Goal: Task Accomplishment & Management: Use online tool/utility

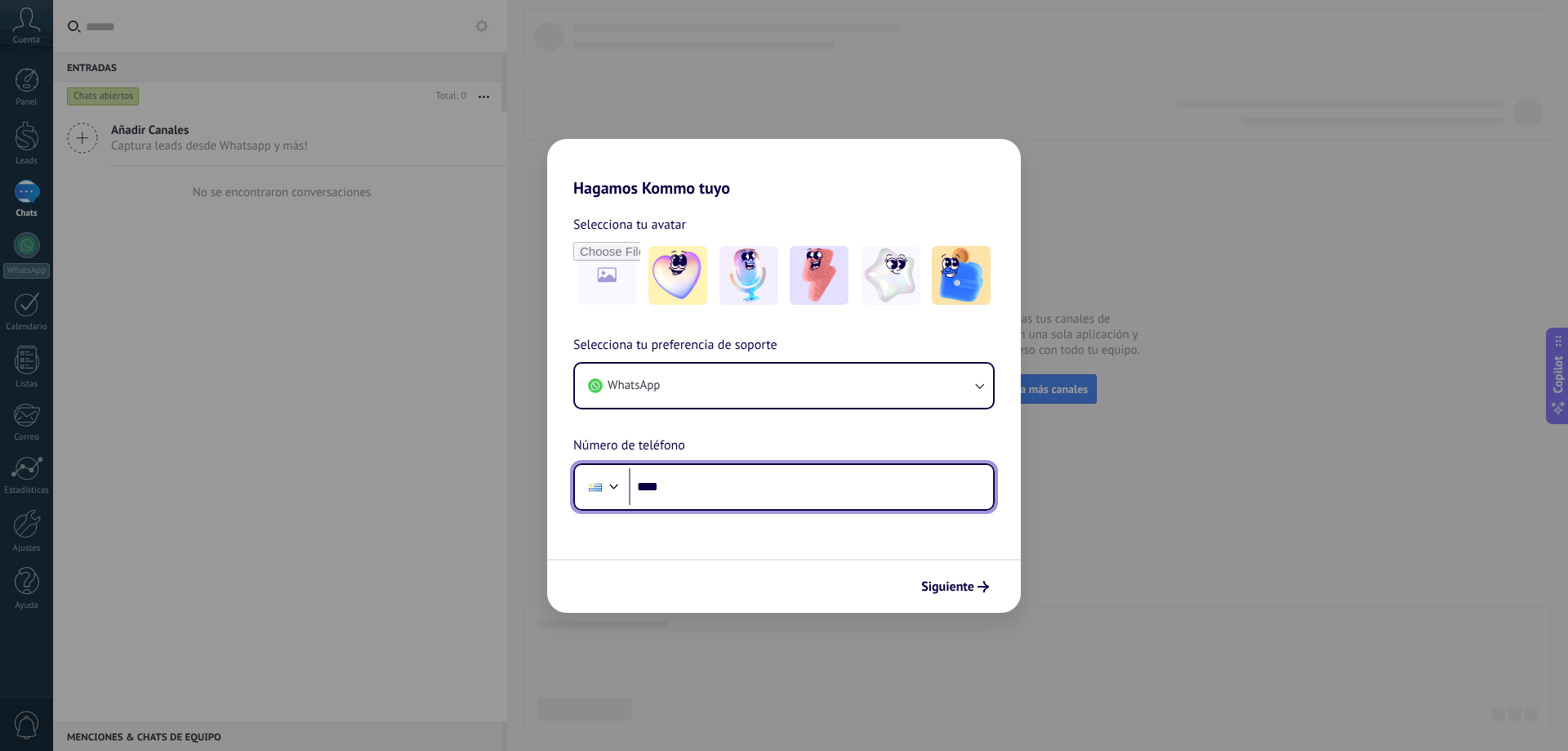
click at [753, 495] on input "****" at bounding box center [811, 487] width 364 height 37
type input "**********"
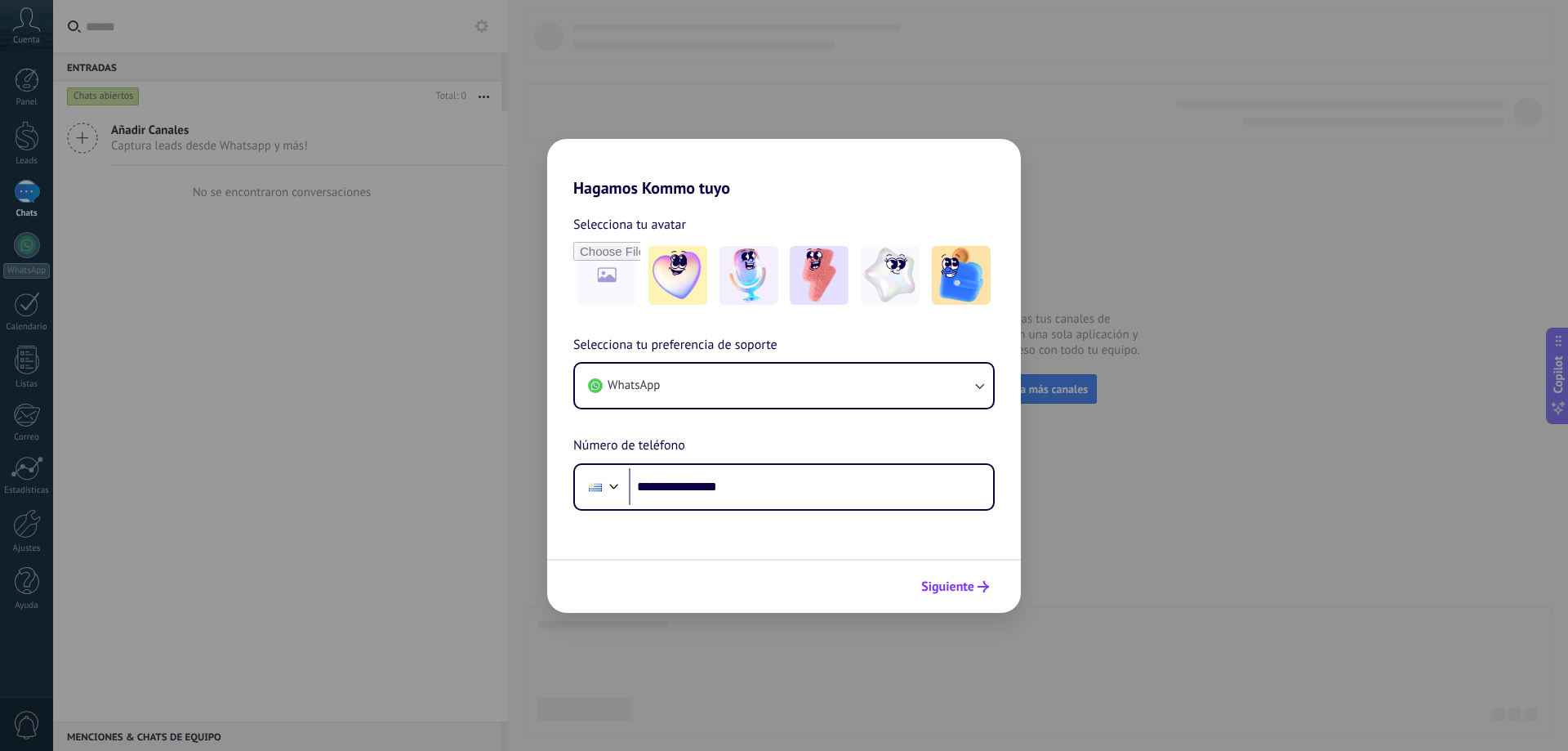
click at [961, 587] on span "Siguiente" at bounding box center [948, 587] width 53 height 12
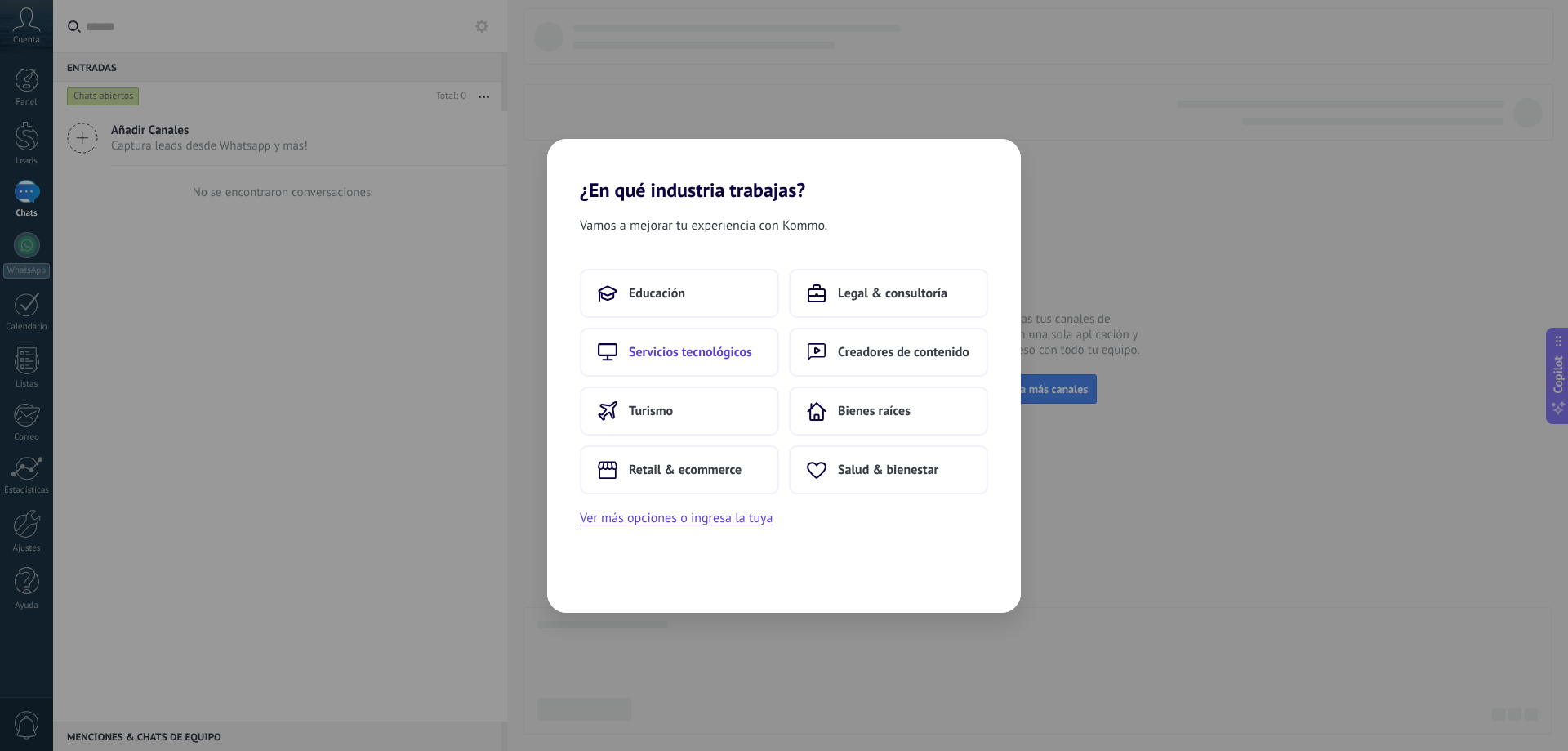
click at [679, 340] on button "Servicios tecnológicos" at bounding box center [679, 352] width 199 height 49
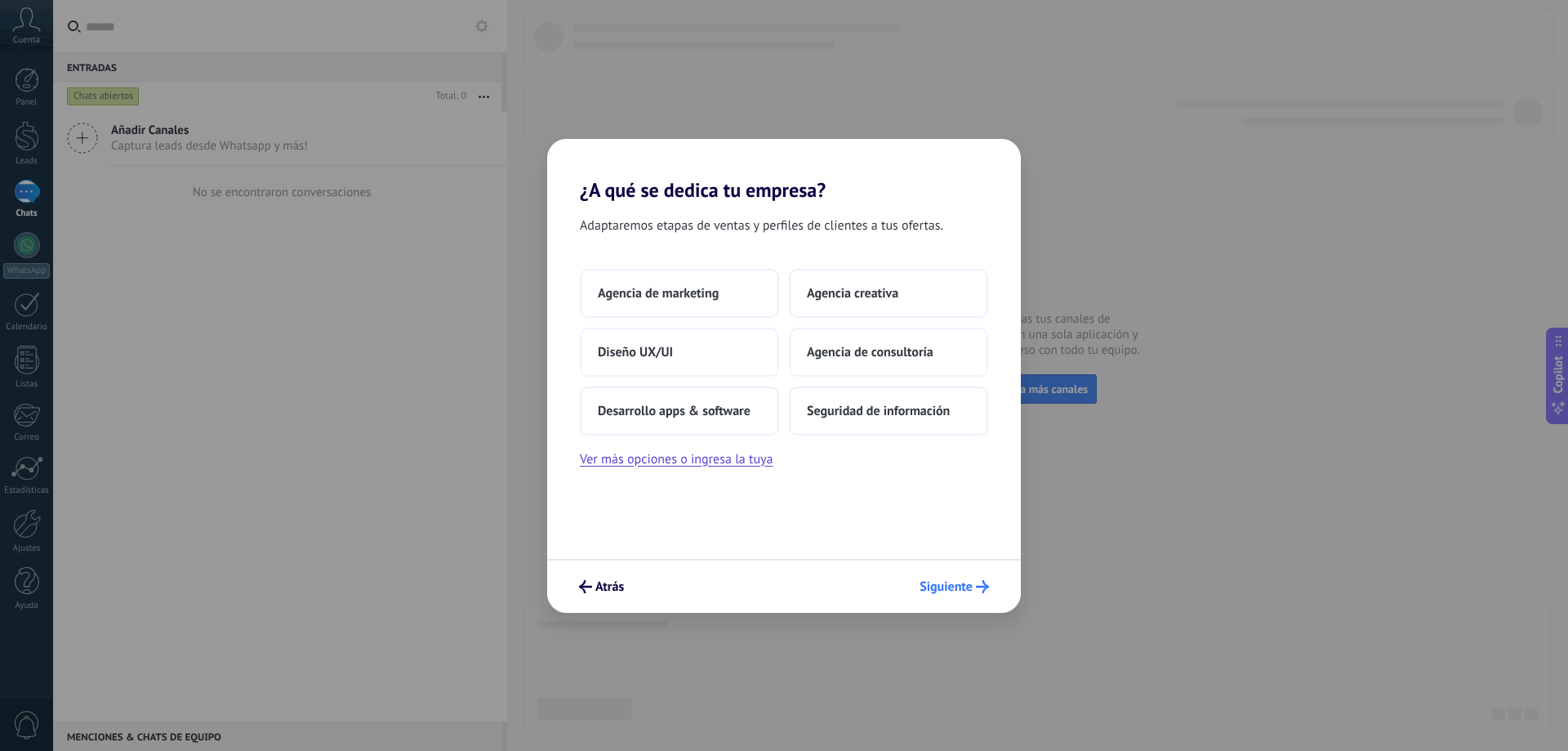
click at [941, 593] on span "Siguiente" at bounding box center [946, 587] width 53 height 12
click at [956, 593] on span "Siguiente" at bounding box center [946, 587] width 53 height 12
click at [837, 418] on span "Seguridad de información" at bounding box center [878, 411] width 143 height 16
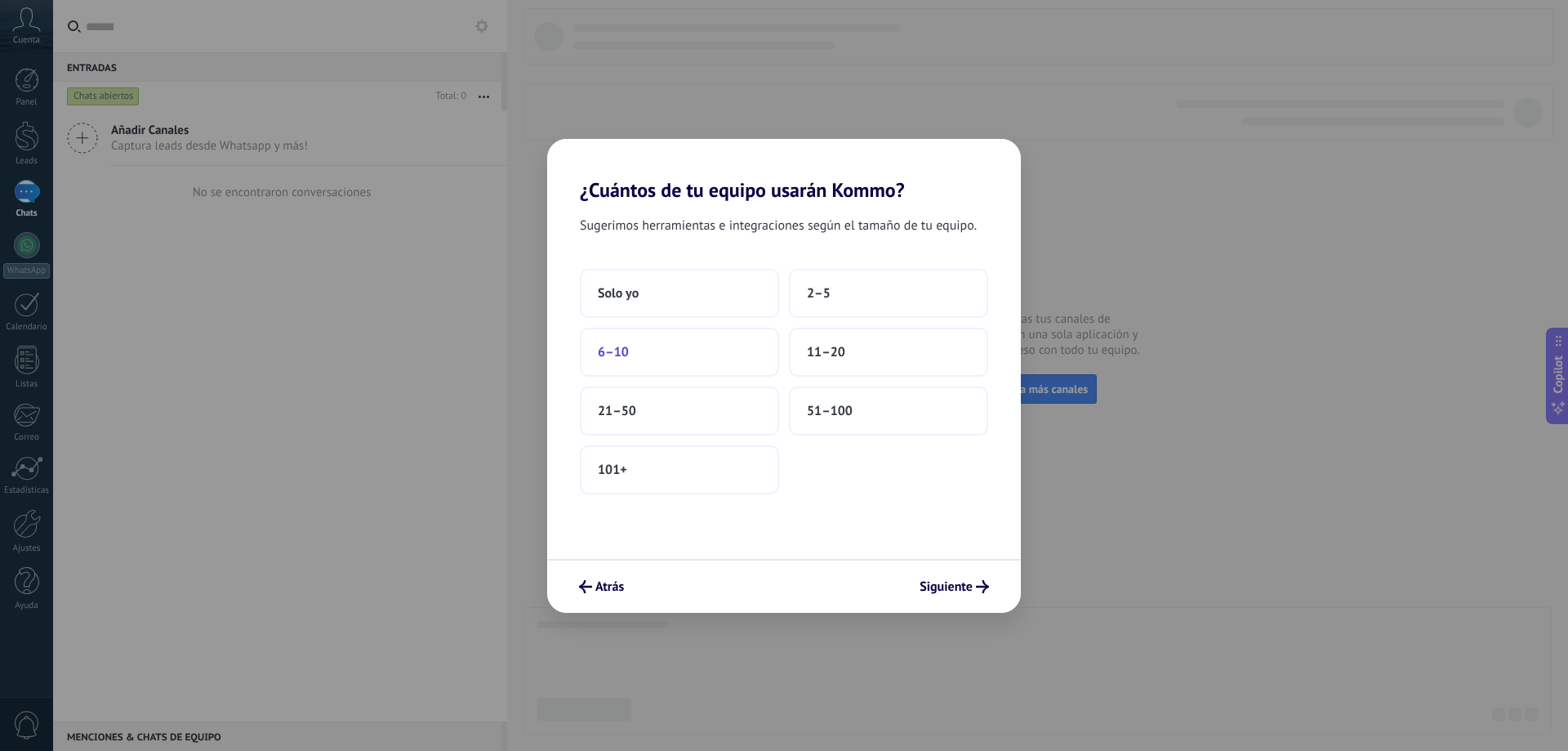
click at [632, 352] on button "6–10" at bounding box center [679, 352] width 199 height 49
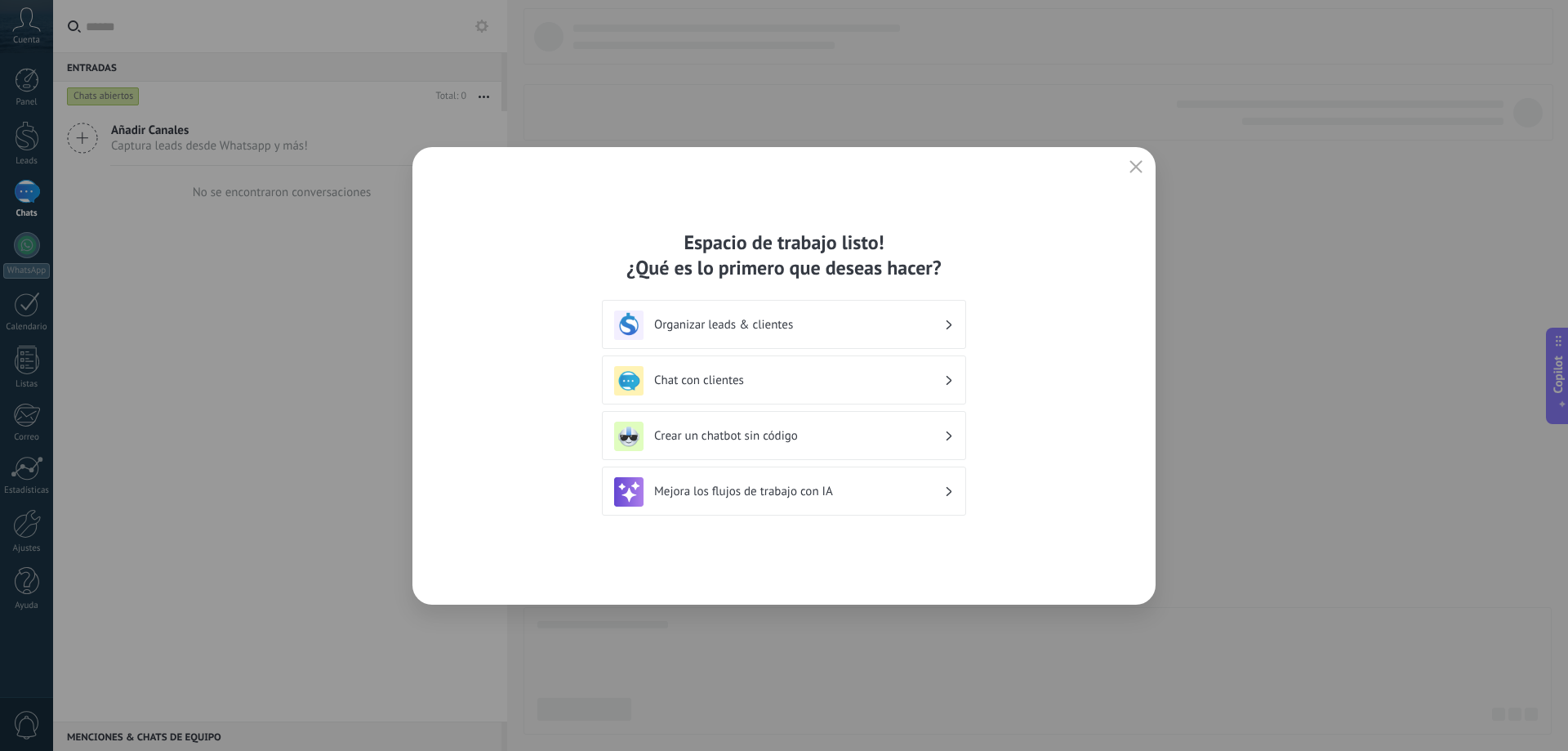
click at [738, 378] on h3 "Chat con clientes" at bounding box center [799, 380] width 290 height 15
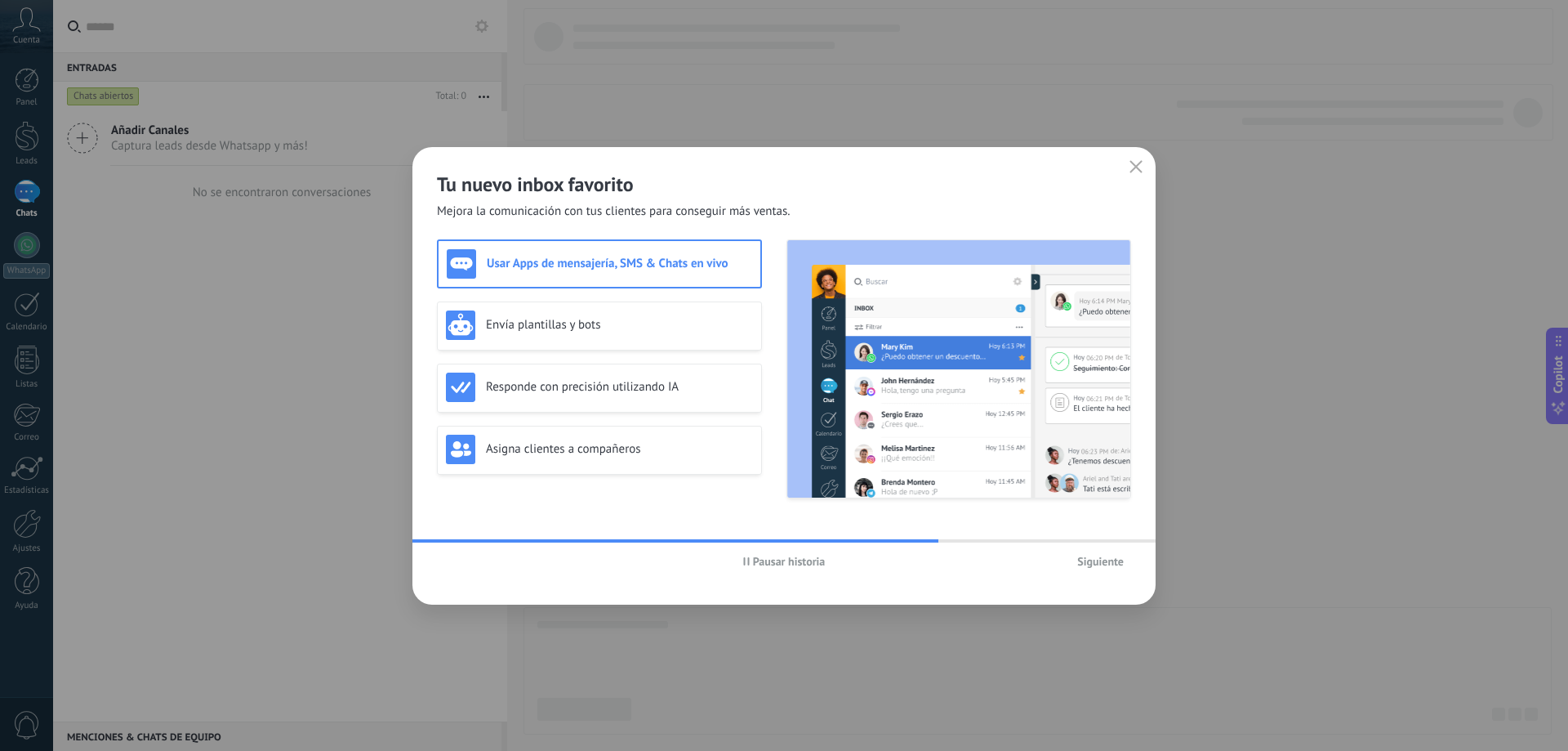
click at [1098, 567] on span "Siguiente" at bounding box center [1100, 561] width 47 height 12
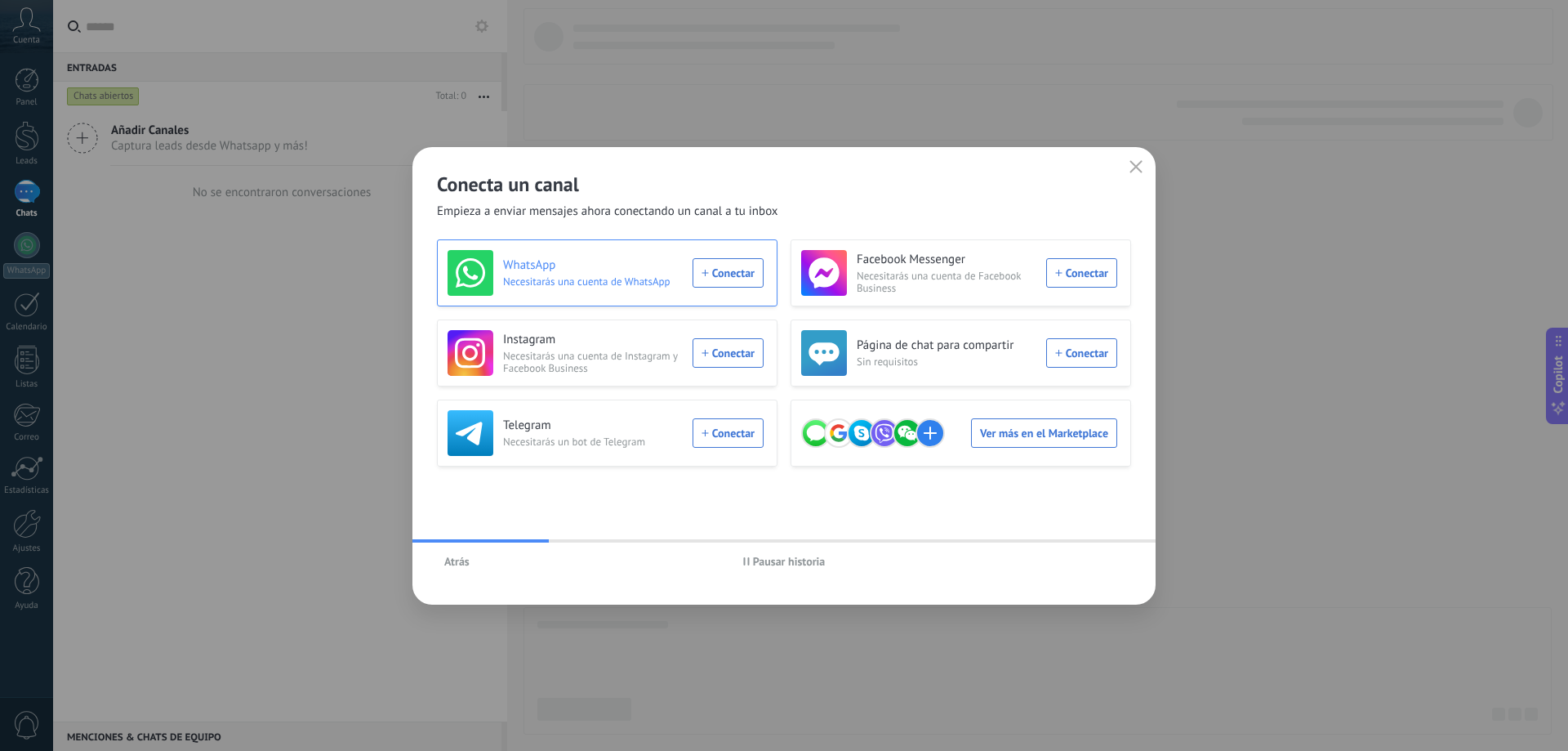
click at [728, 287] on div "WhatsApp Necesitarás una cuenta de WhatsApp Conectar" at bounding box center [606, 273] width 316 height 46
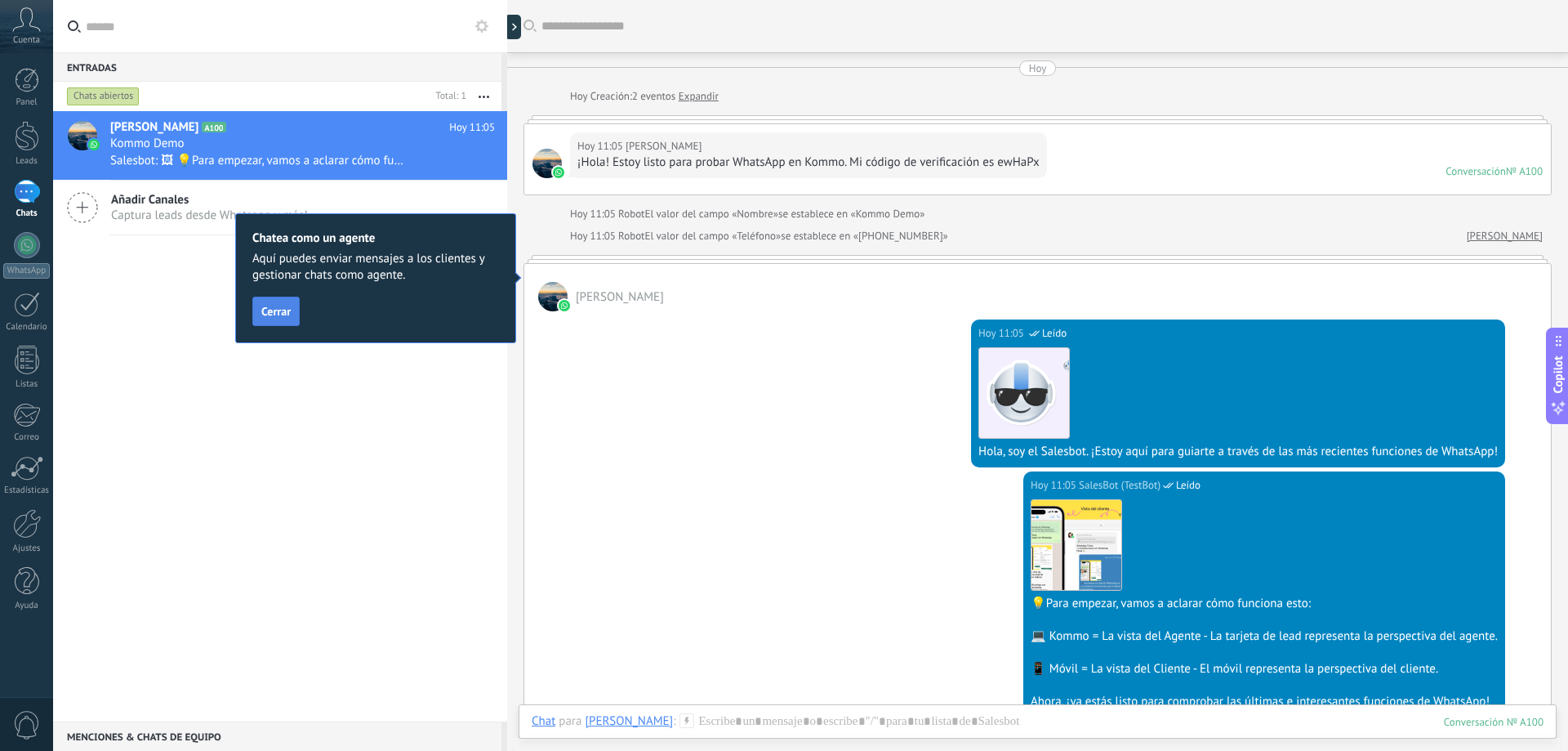
click at [289, 312] on span "Cerrar" at bounding box center [276, 312] width 30 height 12
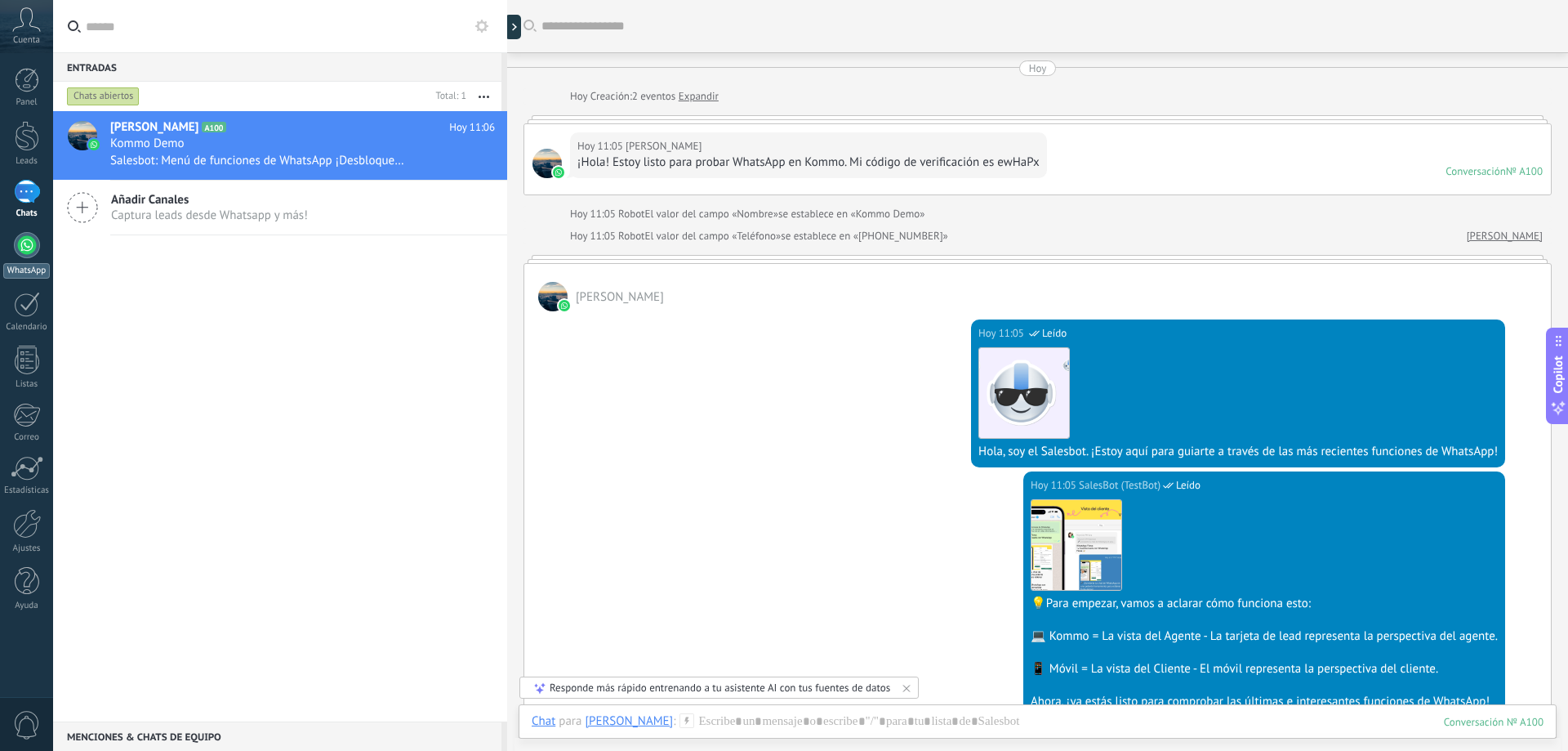
click at [35, 251] on div at bounding box center [26, 245] width 26 height 26
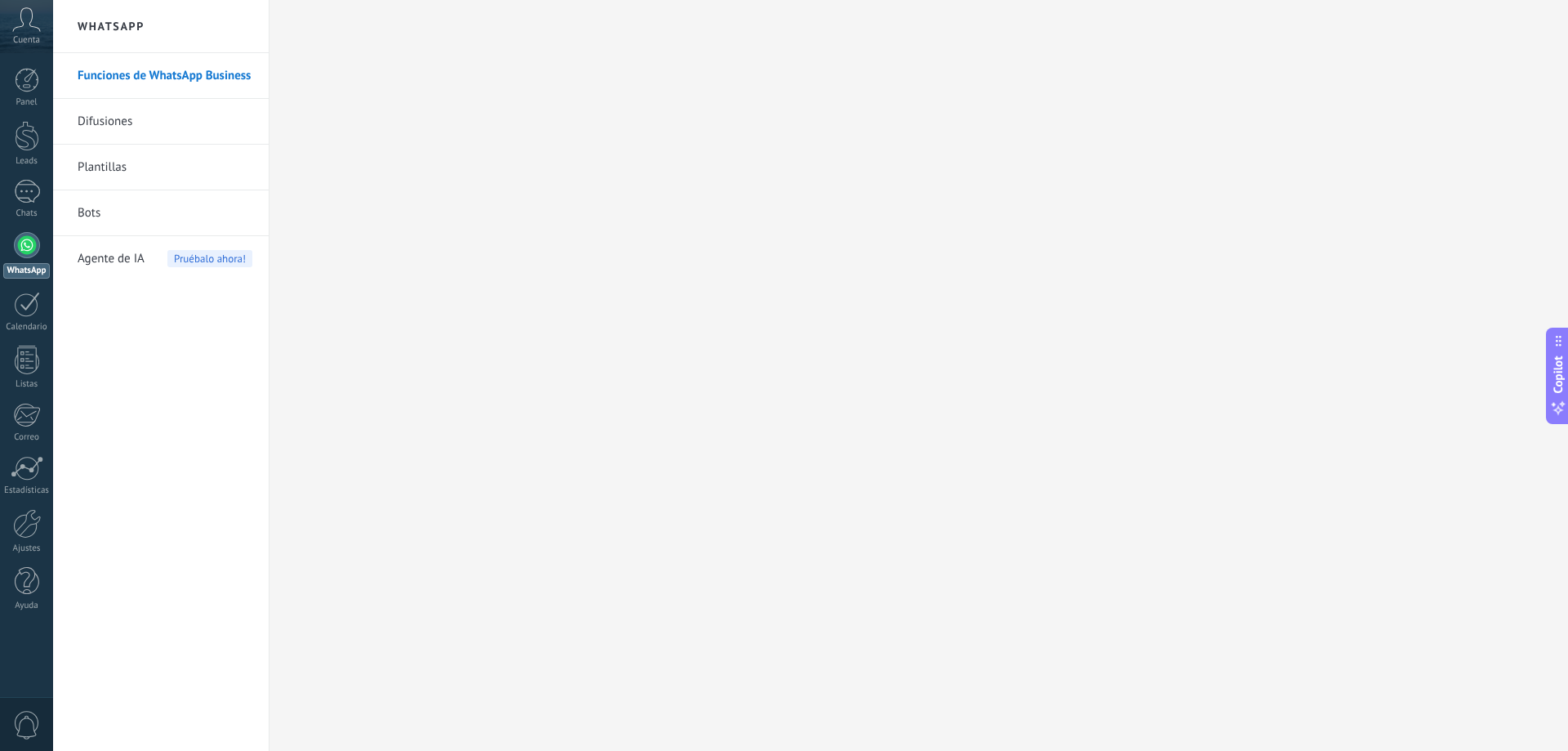
click at [92, 158] on link "Plantillas" at bounding box center [165, 168] width 175 height 46
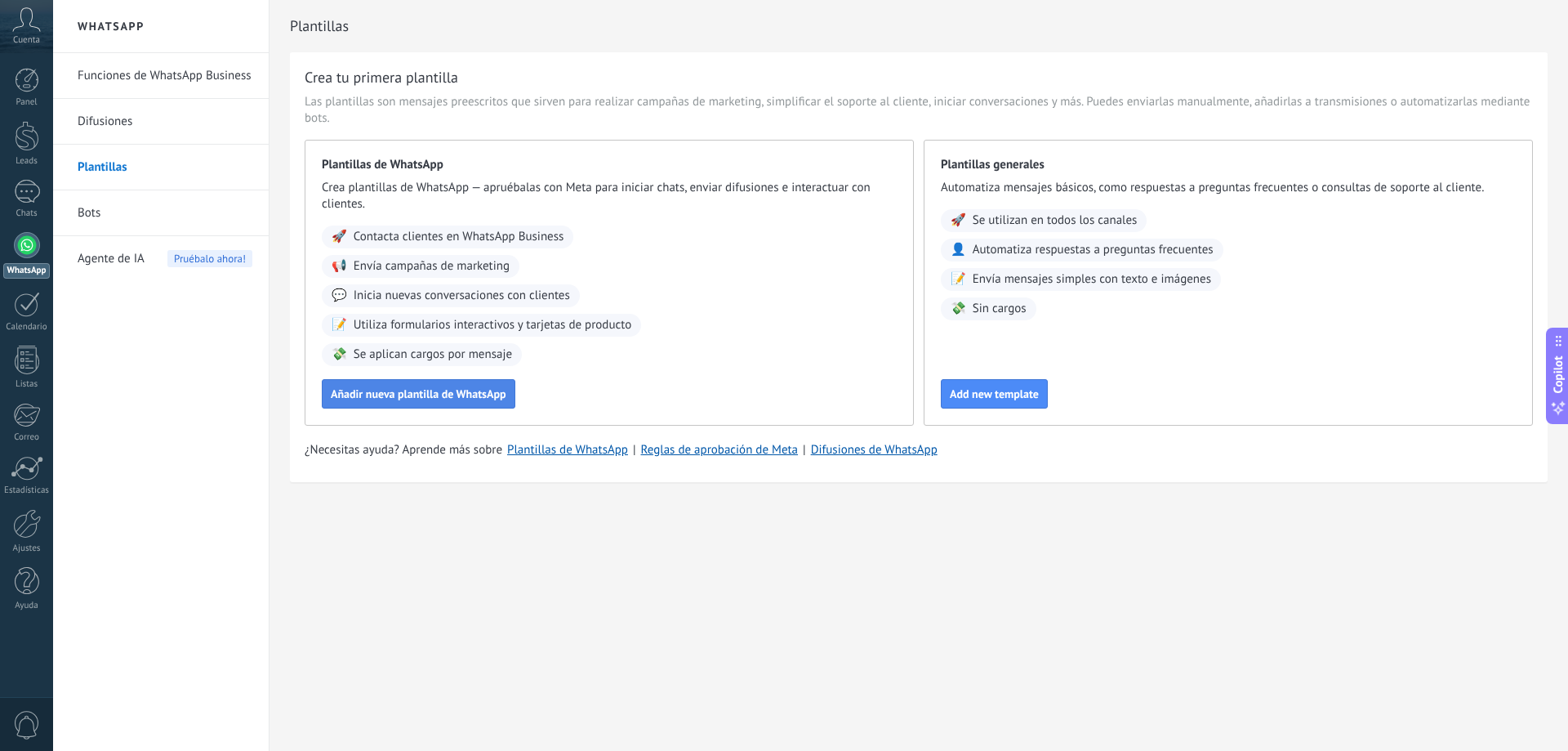
click at [449, 388] on span "Añadir nueva plantilla de WhatsApp" at bounding box center [419, 394] width 176 height 12
